Goal: Transaction & Acquisition: Register for event/course

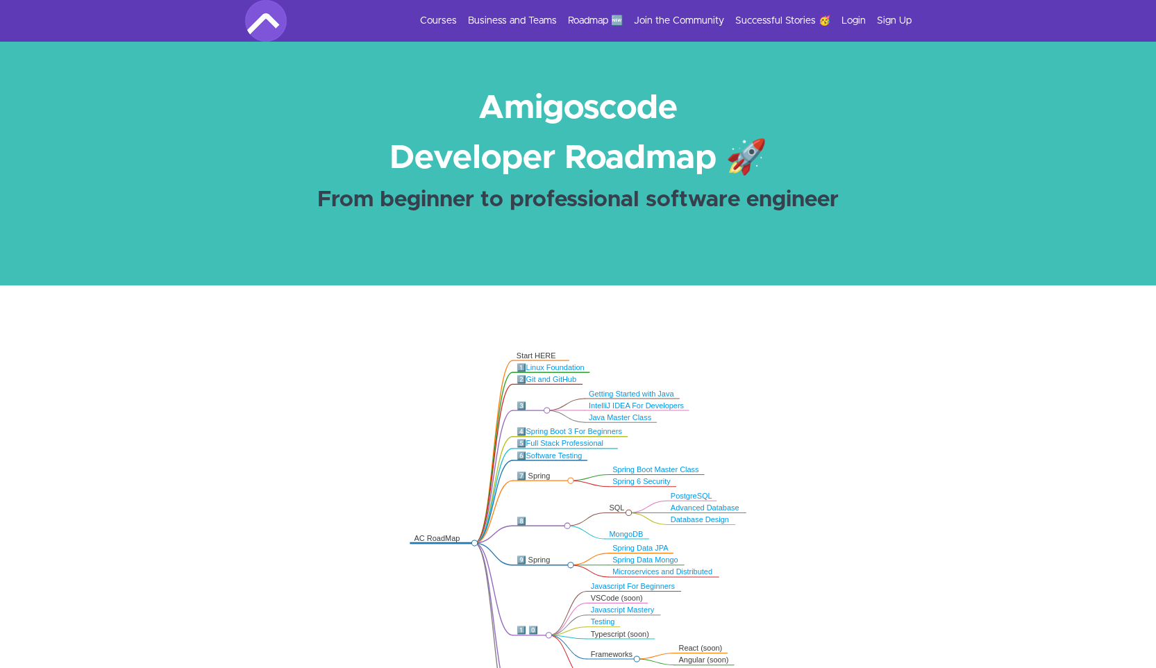
scroll to position [602, 0]
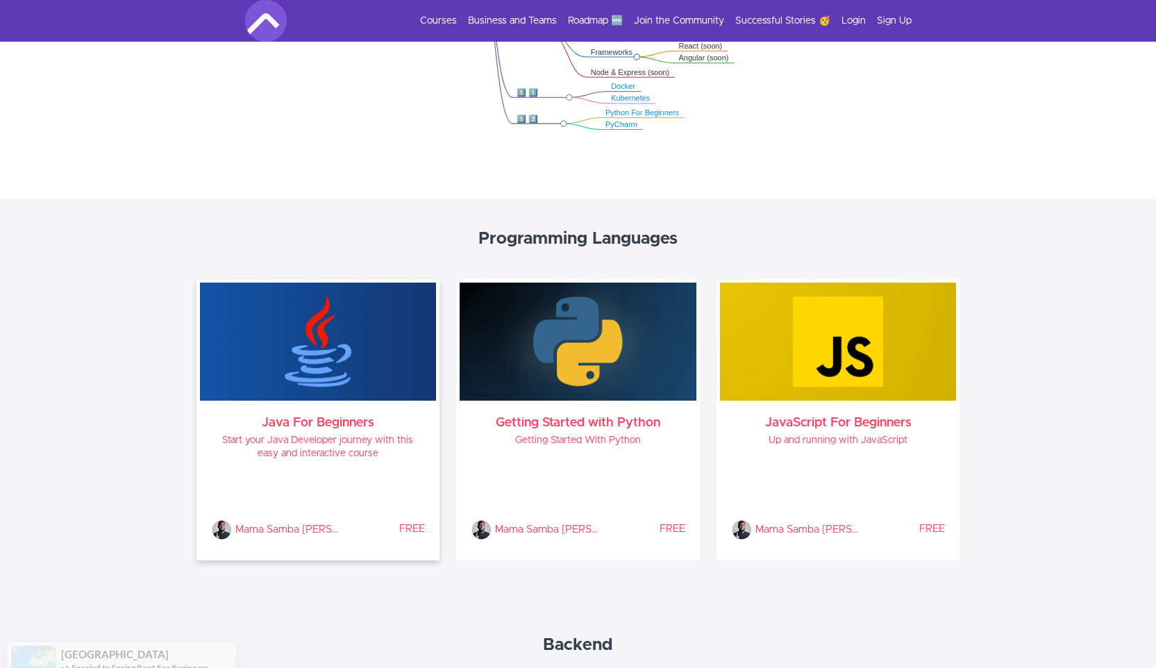
click at [286, 424] on h3 "Java For Beginners" at bounding box center [318, 422] width 215 height 11
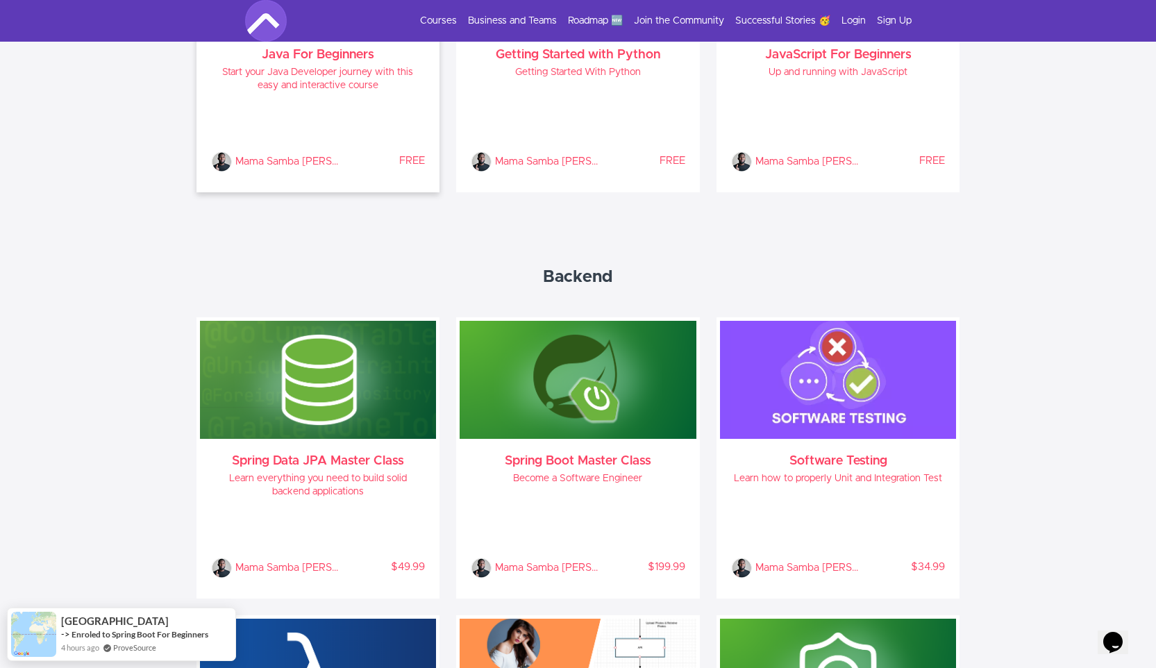
scroll to position [0, 0]
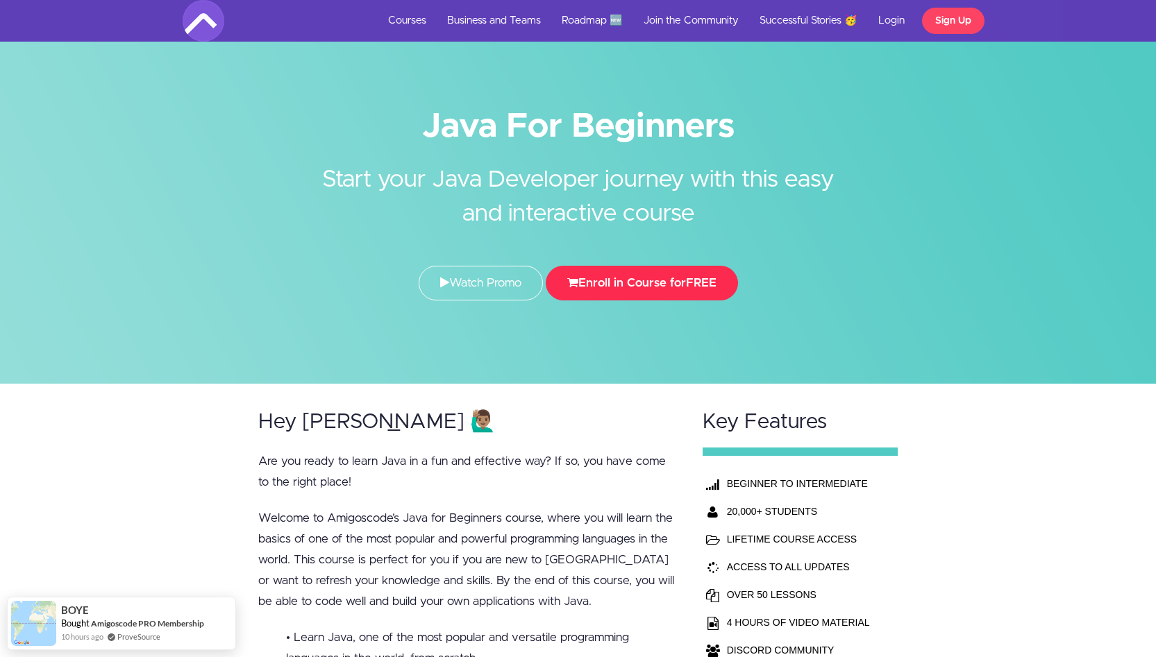
click at [616, 292] on button "Enroll in Course for FREE" at bounding box center [642, 283] width 192 height 35
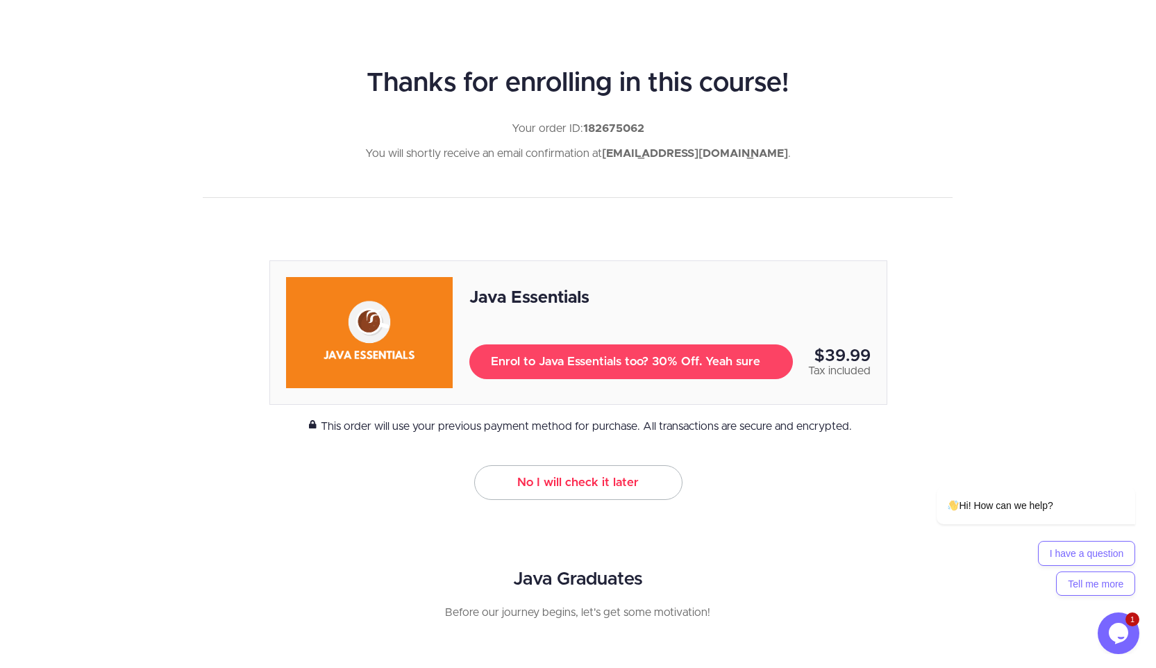
click at [592, 480] on link "No I will check it later" at bounding box center [578, 482] width 208 height 35
